Goal: Task Accomplishment & Management: Use online tool/utility

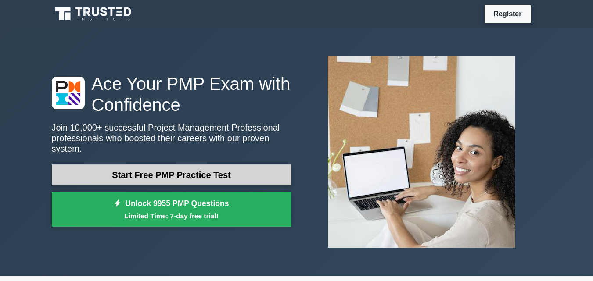
click at [148, 169] on link "Start Free PMP Practice Test" at bounding box center [172, 175] width 240 height 21
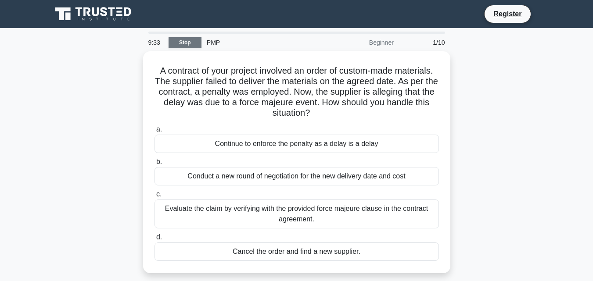
click at [190, 41] on link "Stop" at bounding box center [185, 42] width 33 height 11
